Goal: Task Accomplishment & Management: Complete application form

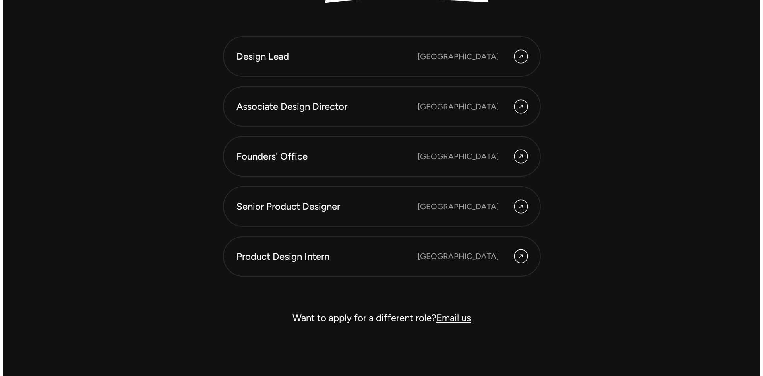
scroll to position [2295, 0]
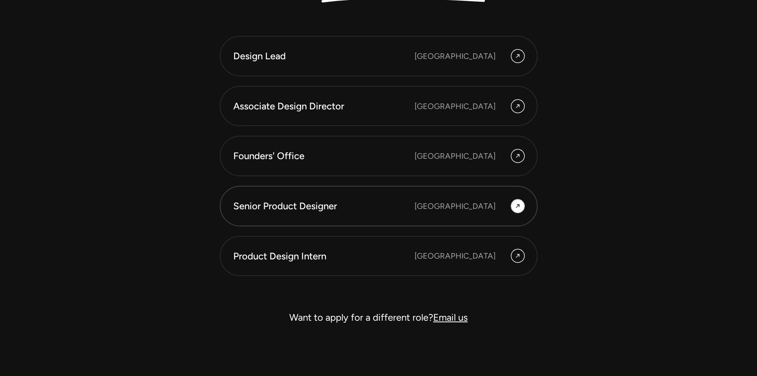
click at [325, 219] on link "Senior Product Designer [GEOGRAPHIC_DATA]" at bounding box center [379, 206] width 318 height 41
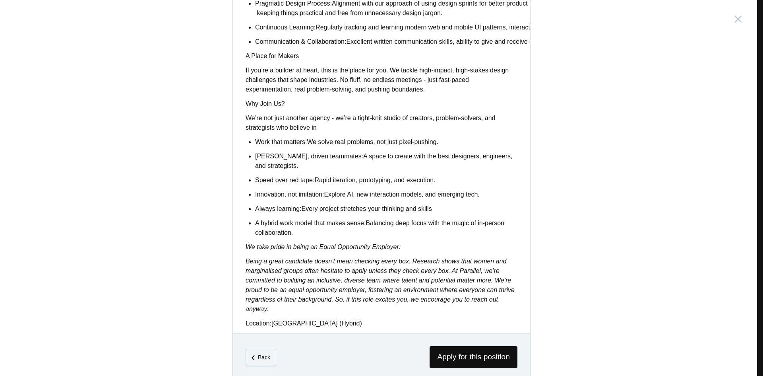
scroll to position [582, 0]
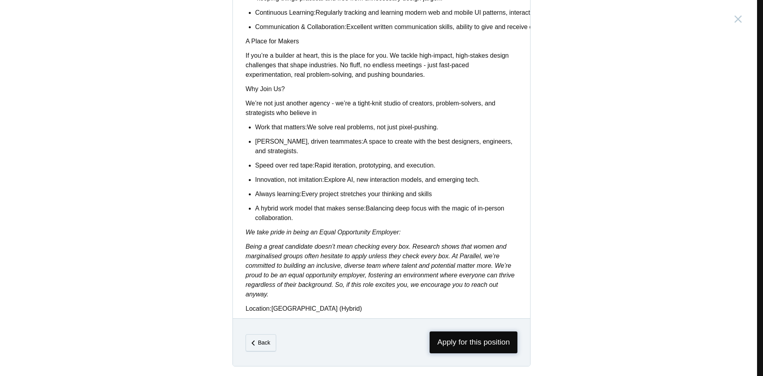
click at [473, 334] on span "Apply for this position" at bounding box center [474, 342] width 88 height 22
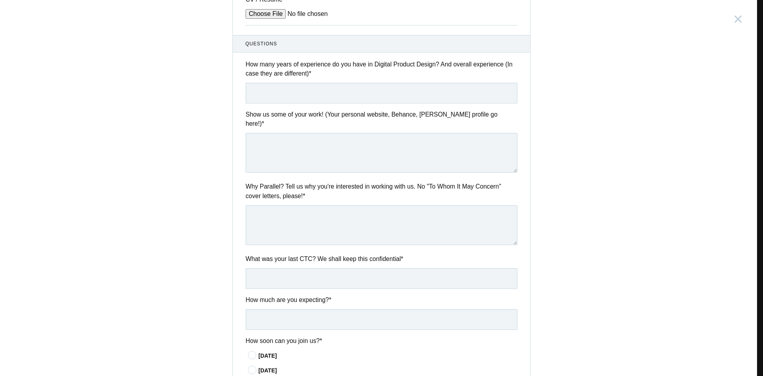
scroll to position [325, 0]
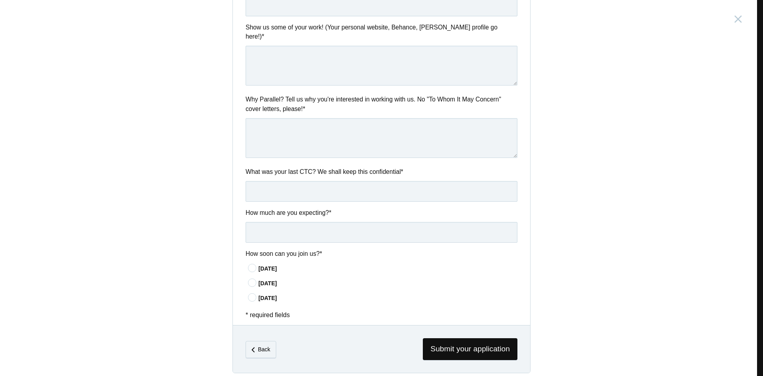
click at [270, 264] on div "[DATE]" at bounding box center [387, 268] width 259 height 8
click at [0, 0] on input"] "[DATE]" at bounding box center [0, 0] width 0 height 0
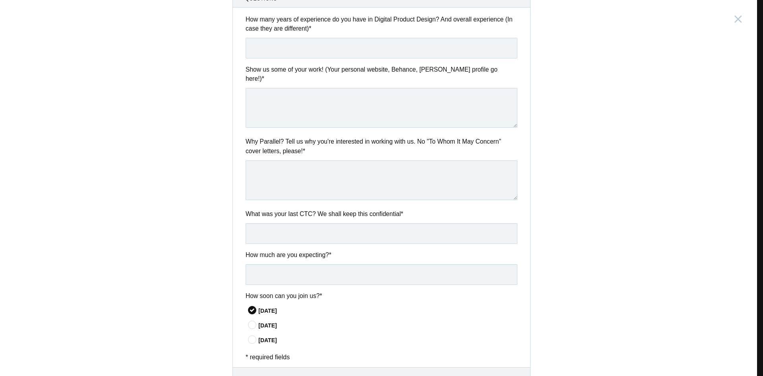
scroll to position [283, 0]
click at [344, 228] on input "text" at bounding box center [382, 234] width 272 height 21
type input "3.6 Lpa"
click at [328, 266] on input "text" at bounding box center [382, 275] width 272 height 21
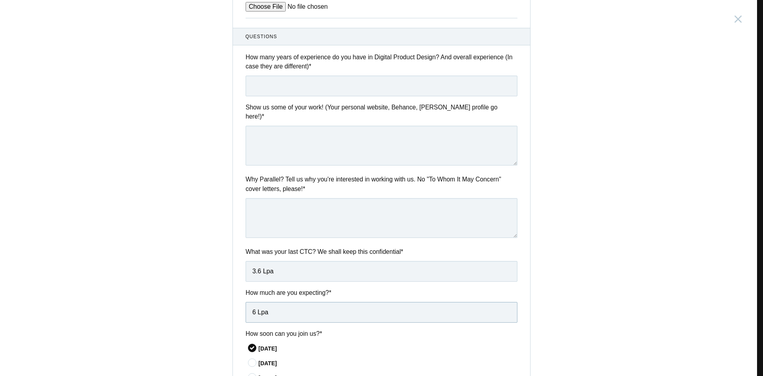
scroll to position [245, 0]
type input "6 Lpa"
click at [327, 224] on textarea at bounding box center [382, 218] width 272 height 40
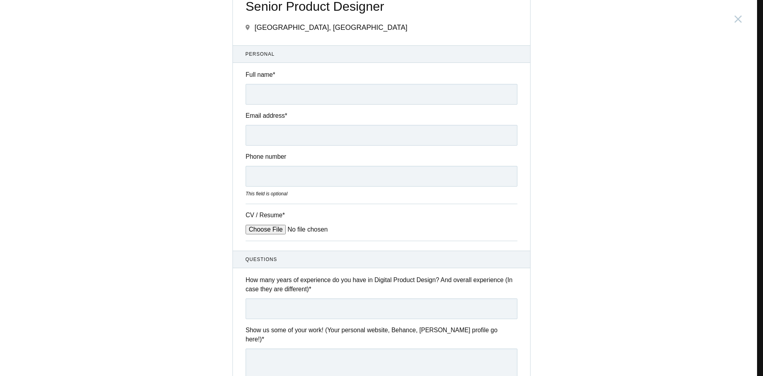
scroll to position [0, 0]
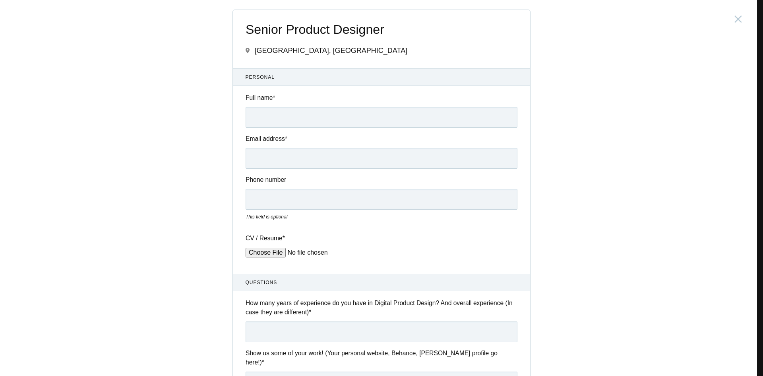
click at [263, 257] on input "CV / Resume *" at bounding box center [306, 253] width 120 height 10
type input "C:\fakepath\Parag_Jha_Resume.pdf"
click at [308, 119] on input "Full name *" at bounding box center [382, 117] width 272 height 21
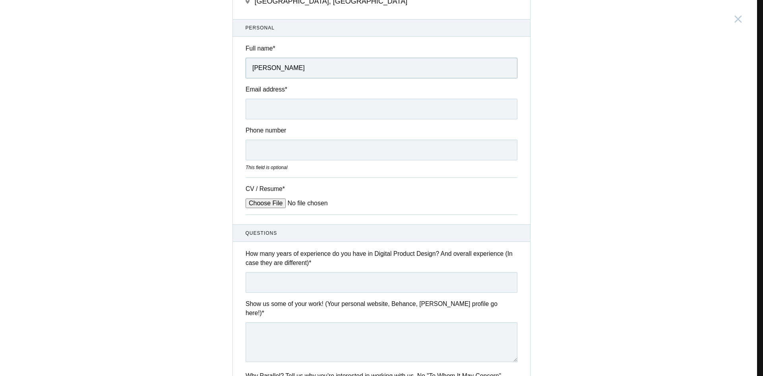
scroll to position [63, 0]
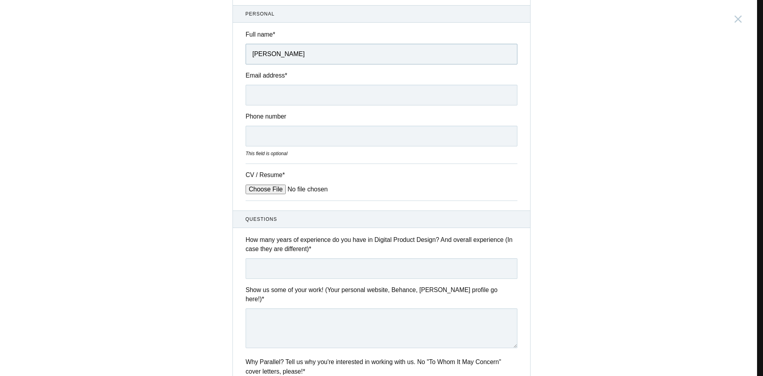
type input "[PERSON_NAME]"
click at [263, 93] on input "Email address *" at bounding box center [382, 95] width 272 height 21
type input "[PERSON_NAME][EMAIL_ADDRESS][DOMAIN_NAME]"
click at [285, 131] on input "Phone number" at bounding box center [382, 136] width 272 height 21
type input "[PHONE_NUMBER]"
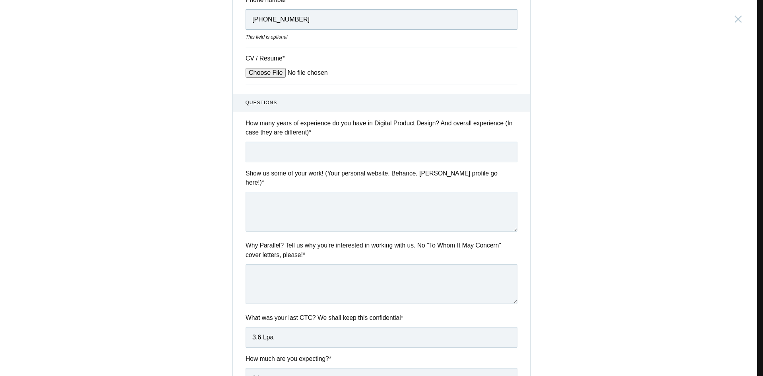
scroll to position [181, 0]
drag, startPoint x: 293, startPoint y: 166, endPoint x: 315, endPoint y: 145, distance: 29.8
click at [315, 145] on div "Questions How many years of experience do you have in Digital Product Design? A…" at bounding box center [381, 270] width 297 height 356
click at [315, 145] on input "text" at bounding box center [382, 150] width 272 height 21
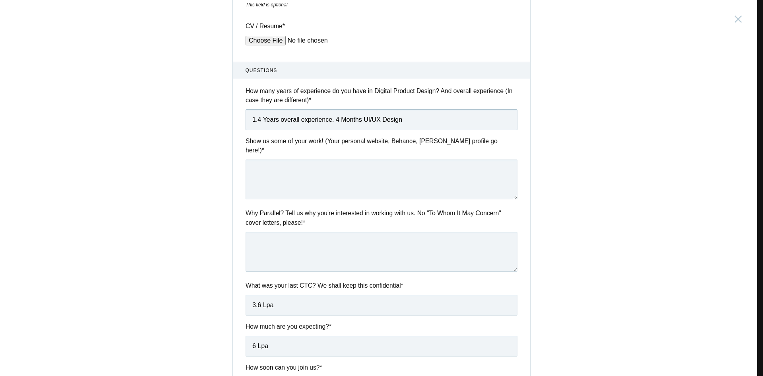
scroll to position [212, 0]
type input "1.4 Years overall experience. 4 Months UI/UX Design"
click at [310, 160] on textarea at bounding box center [382, 179] width 272 height 40
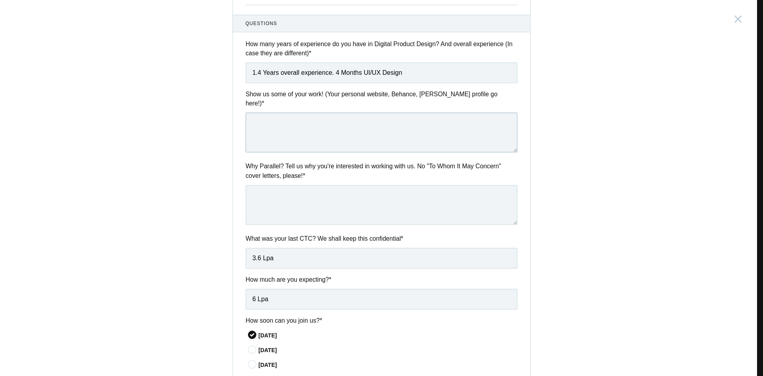
scroll to position [258, 0]
paste textarea "[URL]"
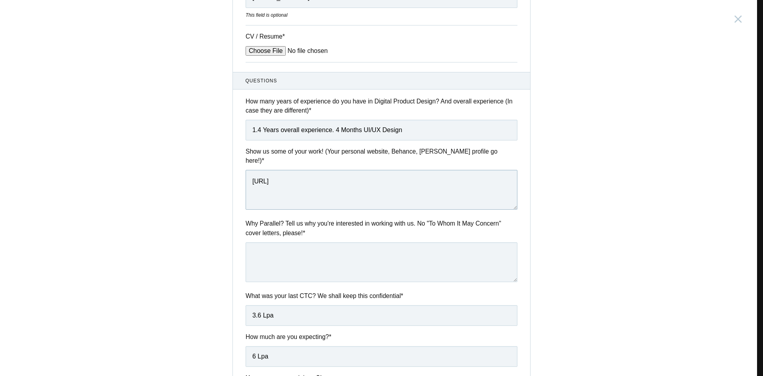
scroll to position [202, 0]
type textarea "[URL]"
drag, startPoint x: 365, startPoint y: 255, endPoint x: 301, endPoint y: 252, distance: 64.0
click at [301, 252] on textarea at bounding box center [382, 262] width 272 height 40
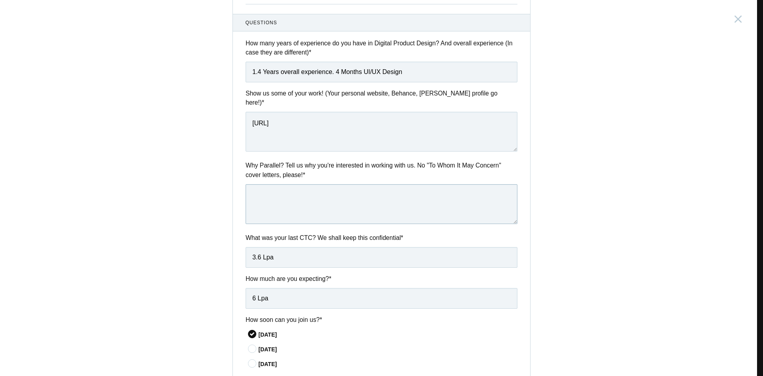
scroll to position [258, 0]
paste textarea "I want to work at Parallel because I’m excited about doing work that actually h…"
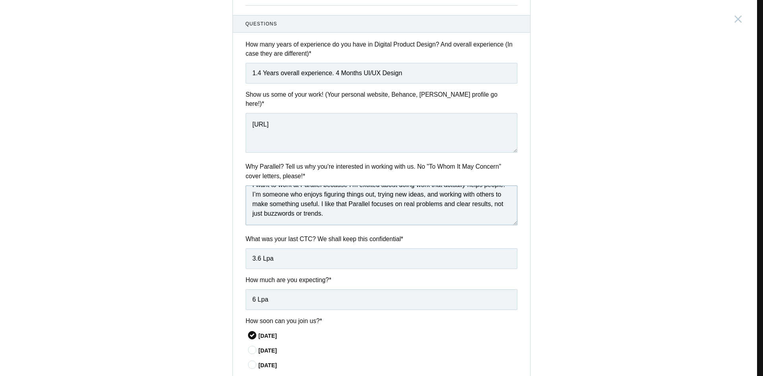
scroll to position [325, 0]
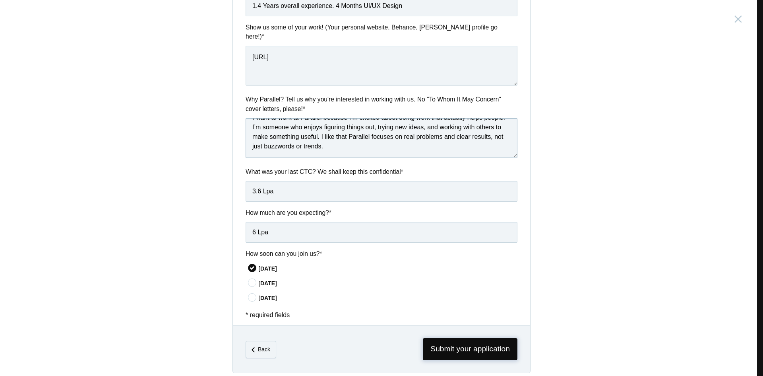
type textarea "I want to work at Parallel because I’m excited about doing work that actually h…"
click at [466, 341] on span "Submit your application" at bounding box center [470, 349] width 95 height 22
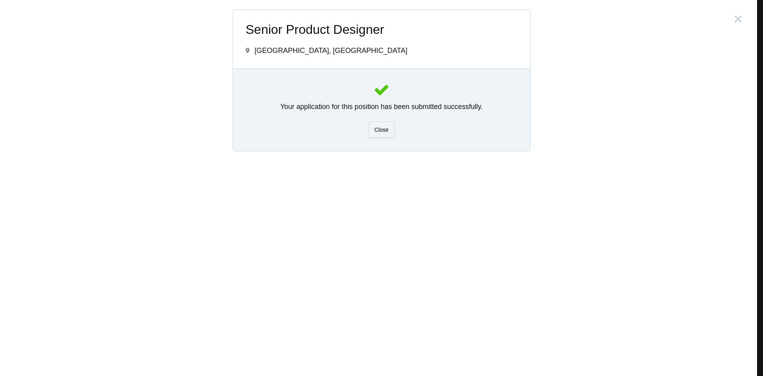
scroll to position [0, 0]
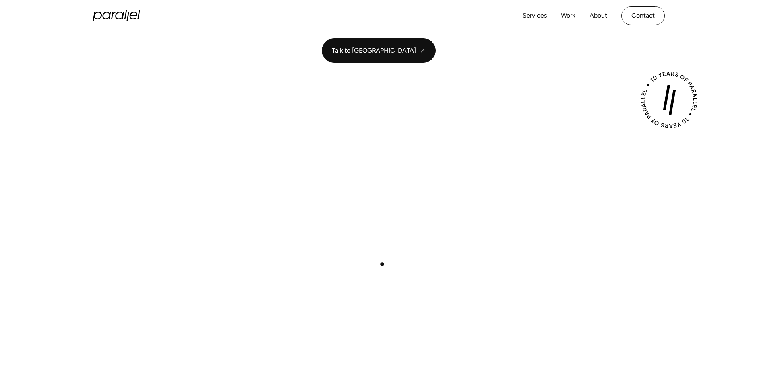
scroll to position [152, 0]
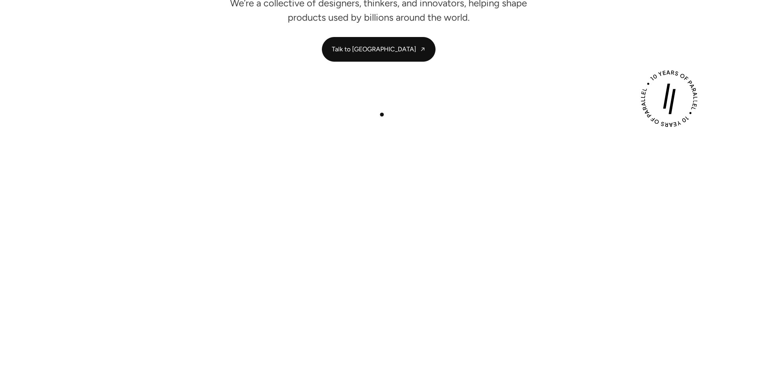
click at [382, 114] on div "Play with Sound" at bounding box center [378, 253] width 540 height 304
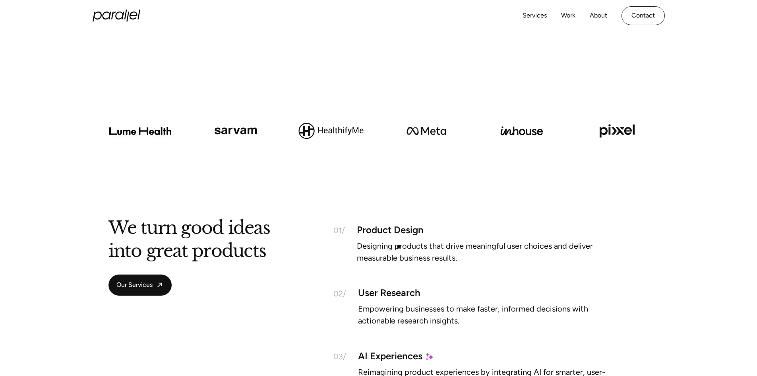
scroll to position [530, 0]
click at [399, 246] on p "Designing products that drive meaningful user choices and deliver measurable bu…" at bounding box center [486, 251] width 258 height 17
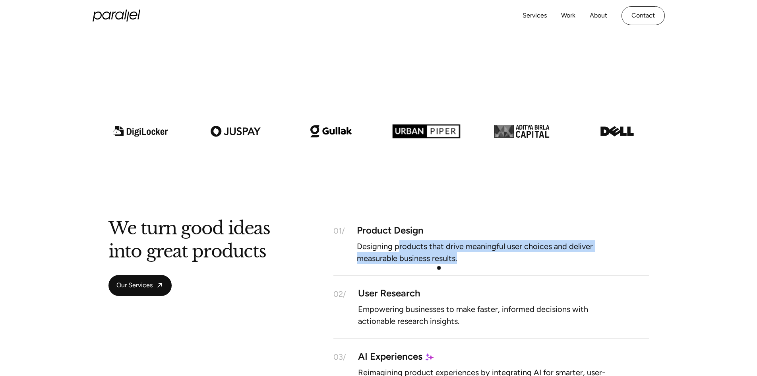
drag, startPoint x: 399, startPoint y: 246, endPoint x: 457, endPoint y: 267, distance: 61.5
click at [457, 267] on div "01/ Product Design Designing products that drive meaningful user choices and de…" at bounding box center [491, 249] width 316 height 54
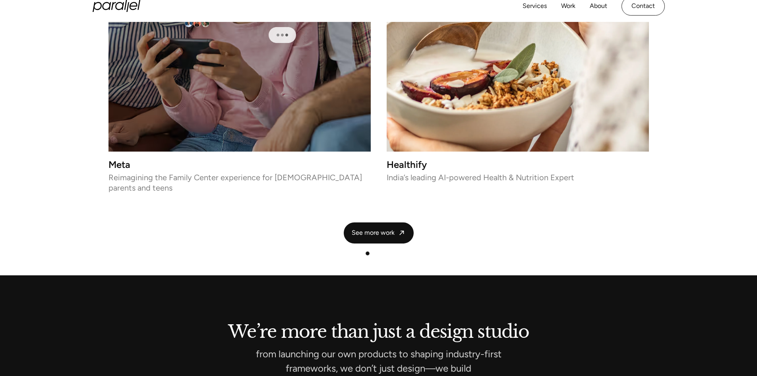
scroll to position [1814, 0]
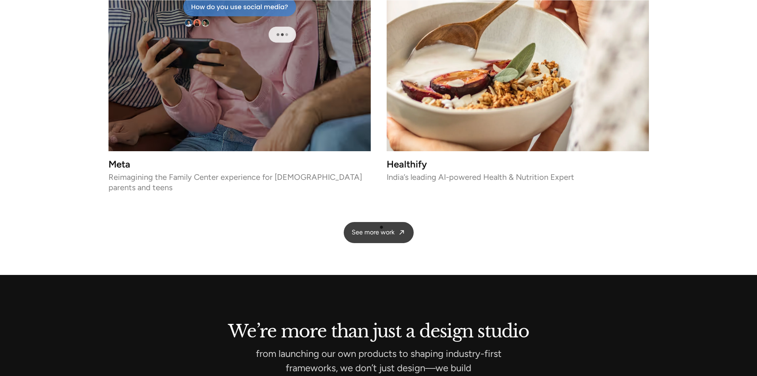
click at [381, 227] on link "See more work" at bounding box center [379, 232] width 70 height 21
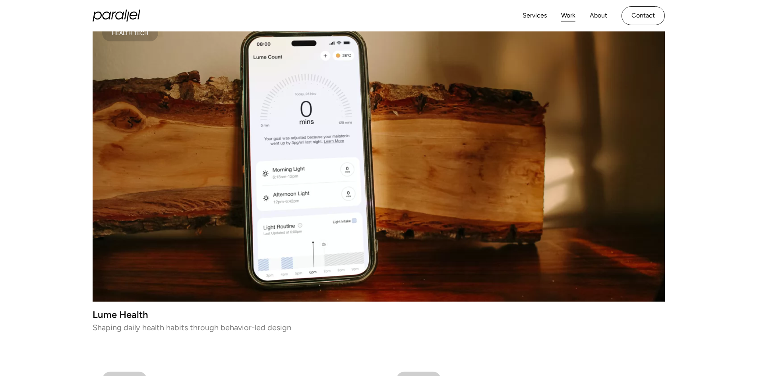
scroll to position [188, 0]
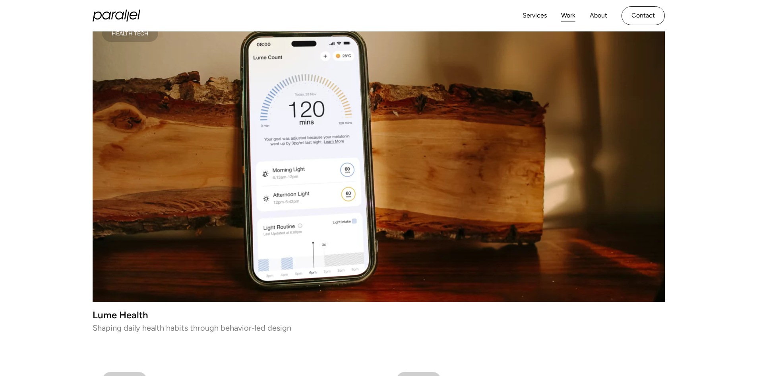
click at [274, 214] on video at bounding box center [379, 158] width 572 height 286
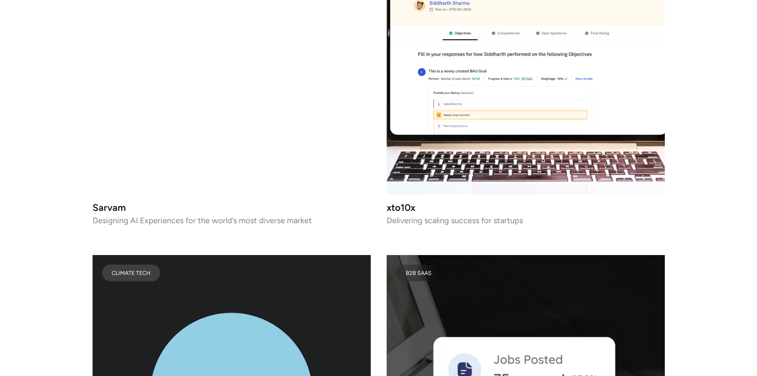
scroll to position [3356, 0]
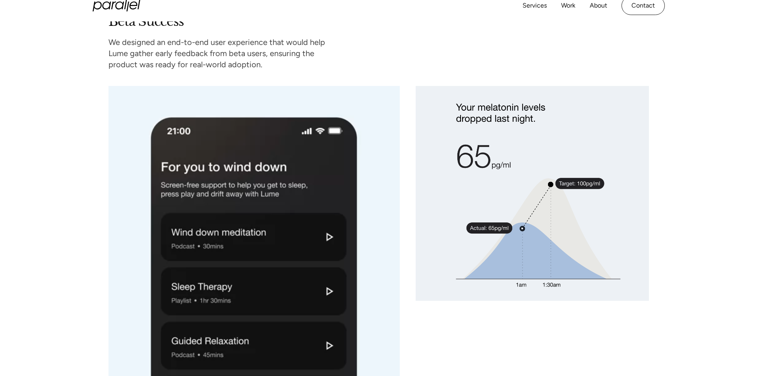
scroll to position [2255, 0]
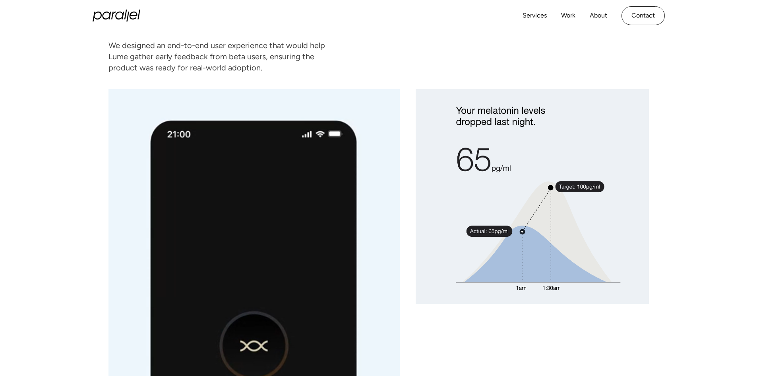
click at [476, 120] on img at bounding box center [532, 196] width 233 height 215
drag, startPoint x: 476, startPoint y: 120, endPoint x: 492, endPoint y: 232, distance: 112.3
click at [492, 232] on img at bounding box center [532, 196] width 233 height 215
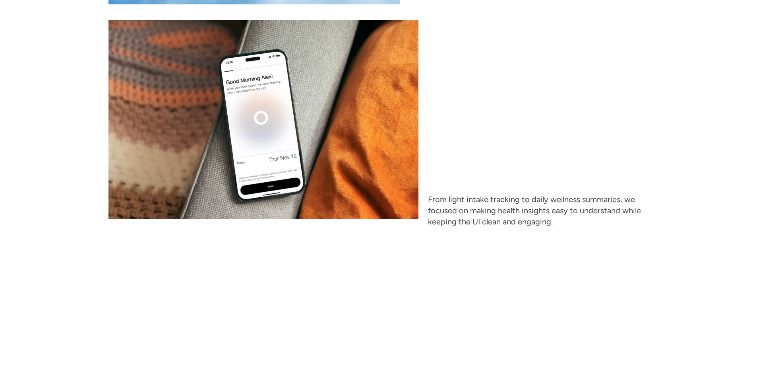
scroll to position [4015, 0]
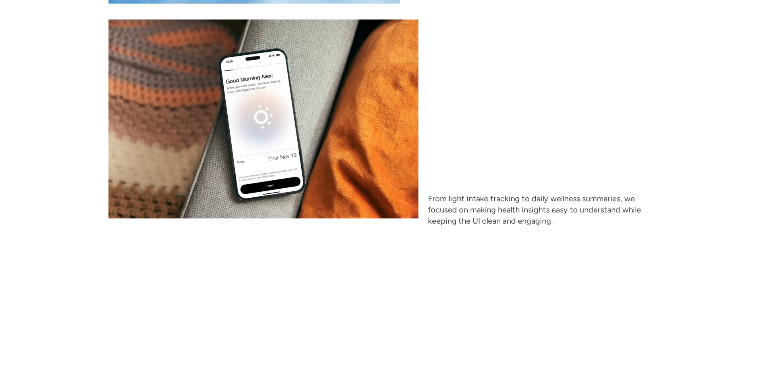
click at [443, 215] on p "From light intake tracking to daily wellness summaries, we focused on making he…" at bounding box center [538, 209] width 221 height 33
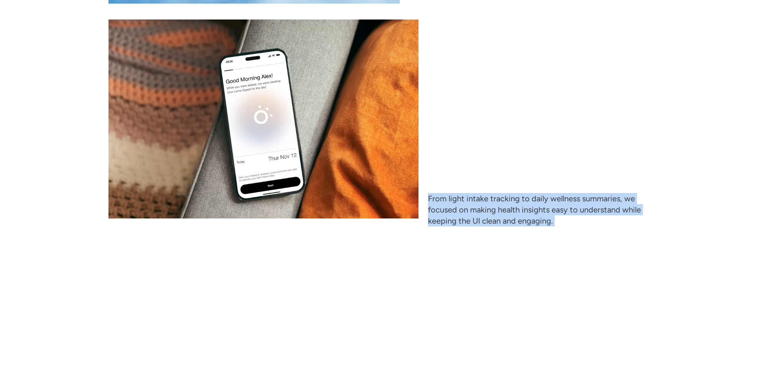
click at [443, 215] on p "From light intake tracking to daily wellness summaries, we focused on making he…" at bounding box center [538, 209] width 221 height 33
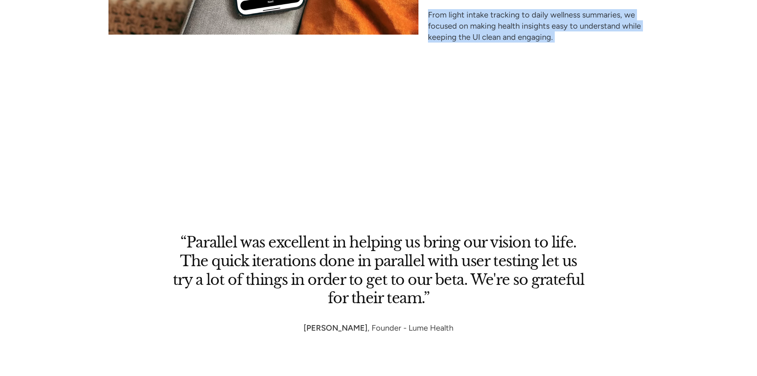
scroll to position [4199, 0]
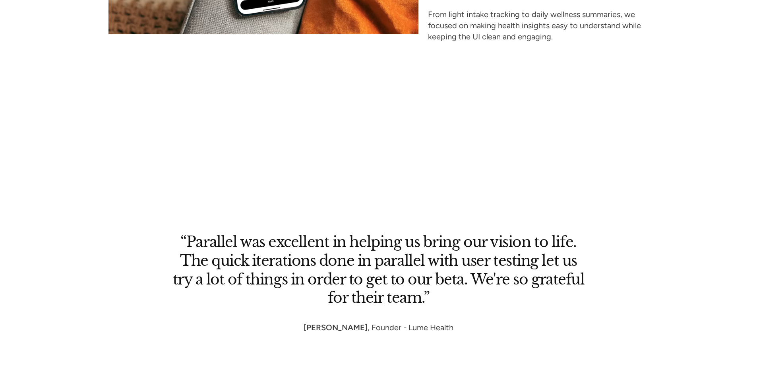
click at [412, 254] on h2 "“Parallel was excellent in helping us bring our vision to life. The quick itera…" at bounding box center [378, 270] width 413 height 74
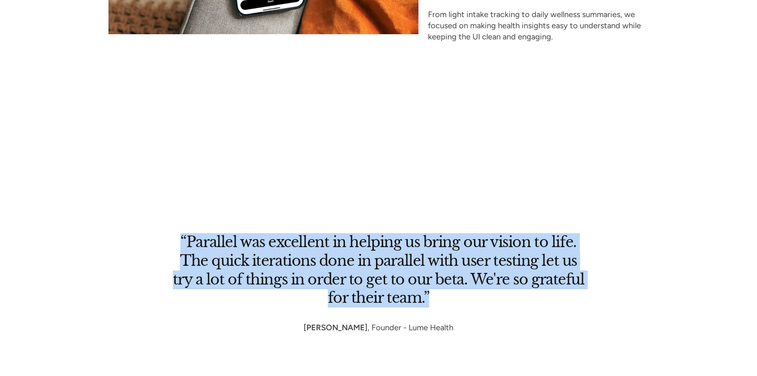
click at [412, 254] on h2 "“Parallel was excellent in helping us bring our vision to life. The quick itera…" at bounding box center [378, 270] width 413 height 74
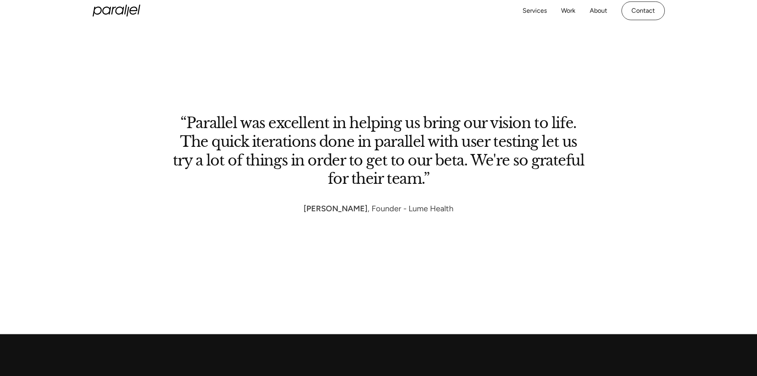
scroll to position [4312, 0]
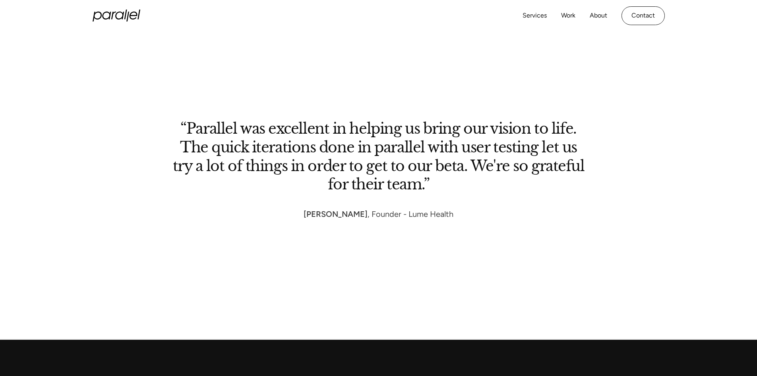
click at [412, 183] on h2 "“Parallel was excellent in helping us bring our vision to life. The quick itera…" at bounding box center [378, 157] width 413 height 74
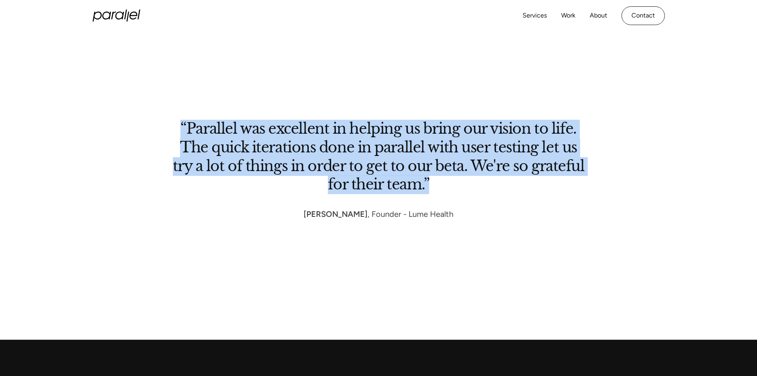
click at [412, 183] on h2 "“Parallel was excellent in helping us bring our vision to life. The quick itera…" at bounding box center [378, 157] width 413 height 74
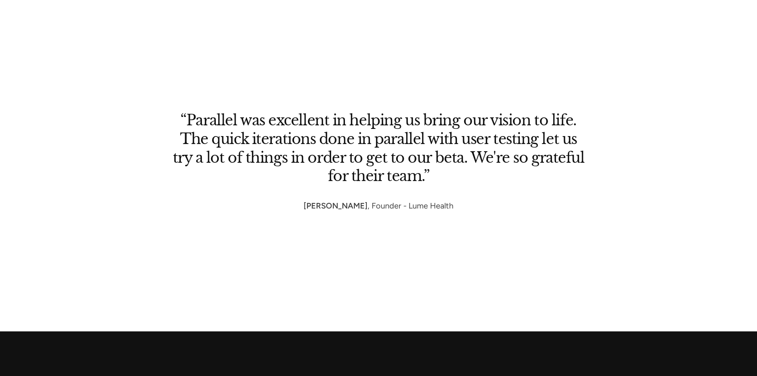
scroll to position [4321, 0]
